Goal: Transaction & Acquisition: Subscribe to service/newsletter

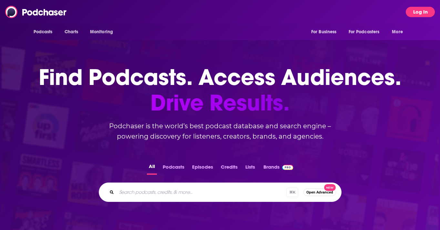
click at [420, 15] on button "Log In" at bounding box center [420, 12] width 29 height 10
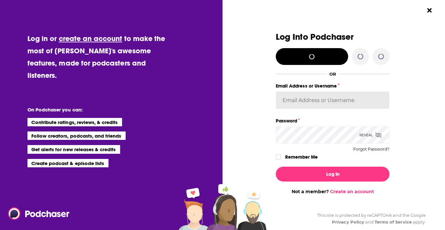
type input "[EMAIL_ADDRESS][DOMAIN_NAME]"
click at [332, 104] on input "[EMAIL_ADDRESS][DOMAIN_NAME]" at bounding box center [333, 99] width 114 height 17
click at [342, 191] on link "Create an account" at bounding box center [352, 192] width 44 height 6
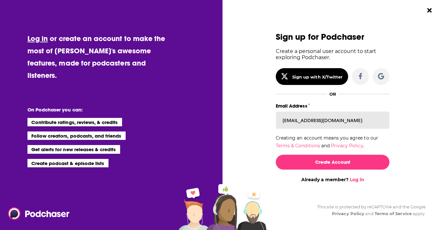
click at [334, 120] on input "[EMAIL_ADDRESS][DOMAIN_NAME]" at bounding box center [333, 119] width 114 height 17
type input "[PERSON_NAME][EMAIL_ADDRESS][DOMAIN_NAME]"
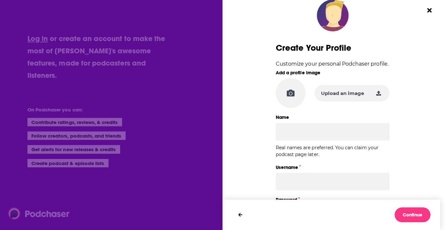
scroll to position [25, 0]
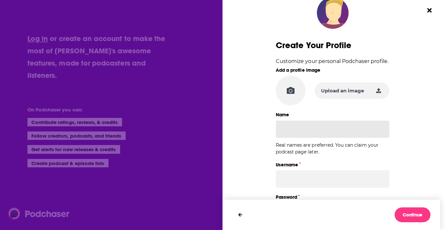
click at [322, 131] on input "Name" at bounding box center [333, 128] width 114 height 17
type input "[PERSON_NAME]"
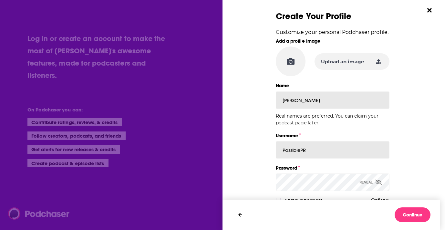
scroll to position [76, 0]
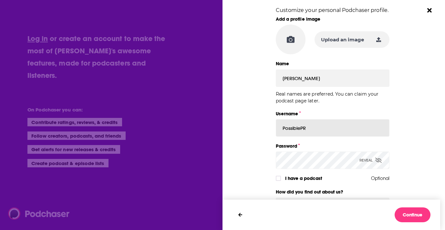
type input "PossiblePR"
click at [397, 136] on div "Dialog" at bounding box center [447, 123] width 114 height 266
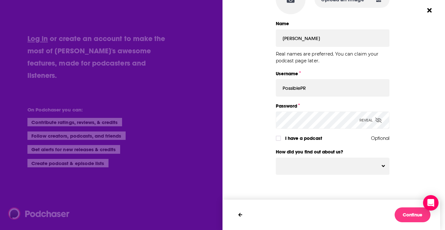
scroll to position [127, 0]
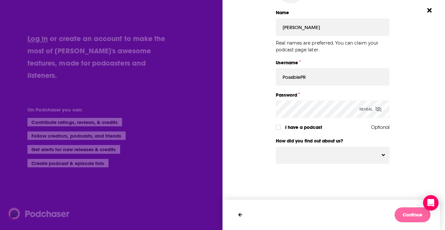
click at [410, 216] on button "Continue" at bounding box center [413, 214] width 36 height 15
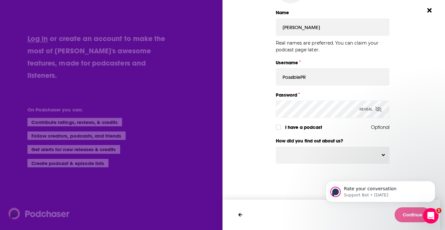
scroll to position [0, 0]
click at [242, 118] on div "Dialog" at bounding box center [219, 72] width 114 height 266
click at [412, 213] on button "Continue" at bounding box center [413, 214] width 36 height 15
